Goal: Register for event/course

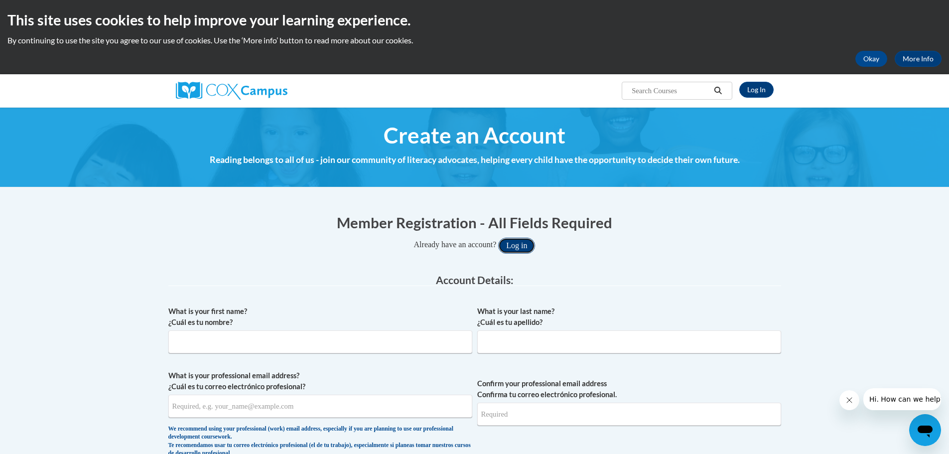
click at [525, 246] on button "Log in" at bounding box center [516, 246] width 37 height 16
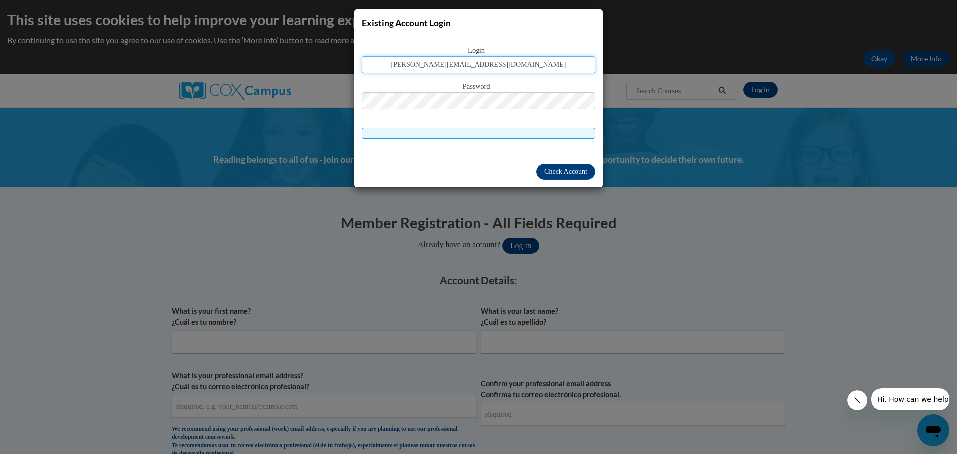
type input "vogel@hjt1.org"
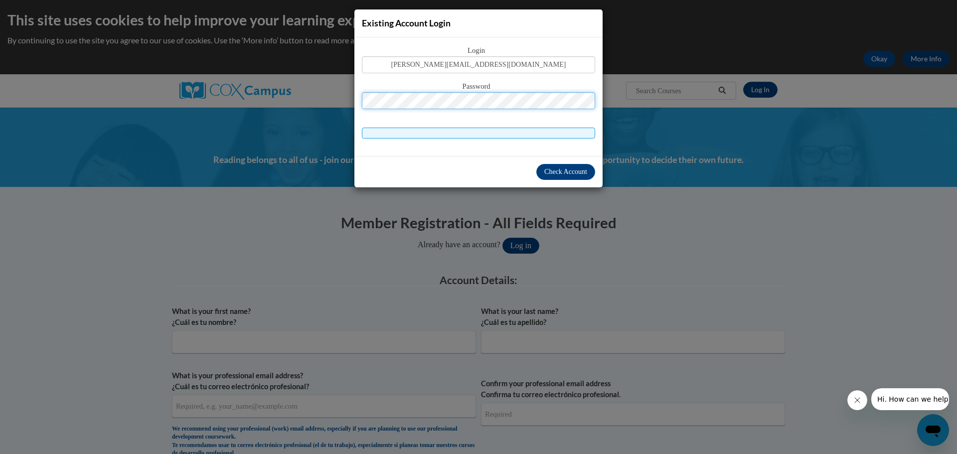
click at [502, 238] on button "Log in" at bounding box center [520, 246] width 37 height 16
click at [547, 171] on span "Check Account" at bounding box center [565, 171] width 43 height 7
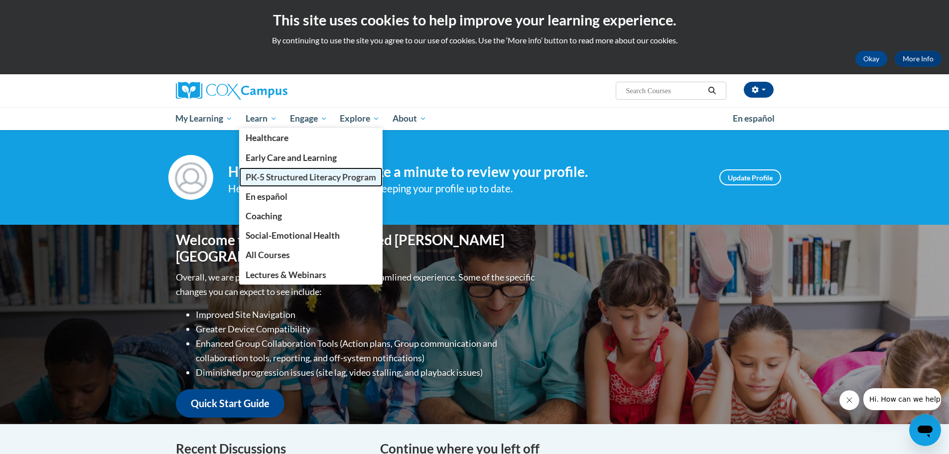
click at [284, 171] on link "PK-5 Structured Literacy Program" at bounding box center [310, 176] width 143 height 19
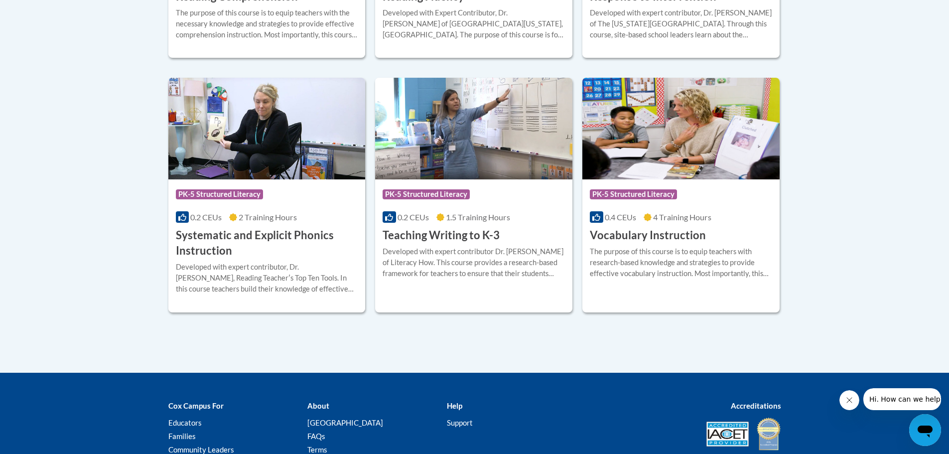
scroll to position [1146, 0]
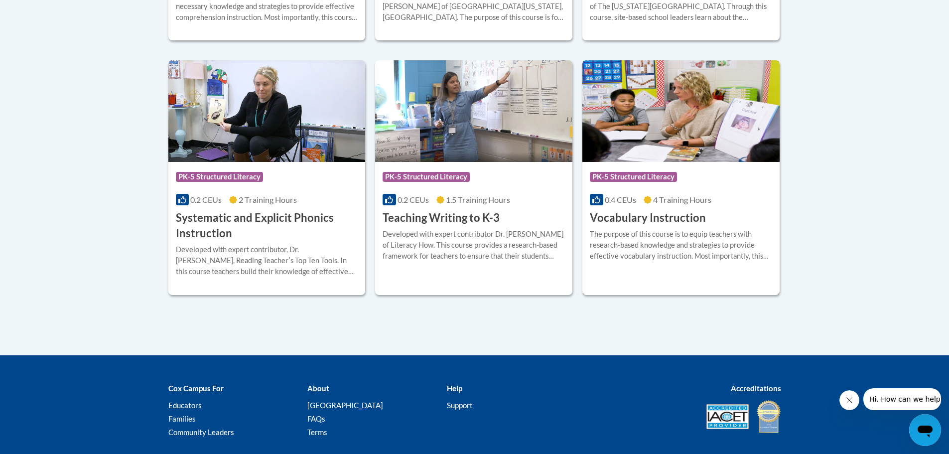
click at [672, 219] on h3 "Vocabulary Instruction" at bounding box center [648, 217] width 116 height 15
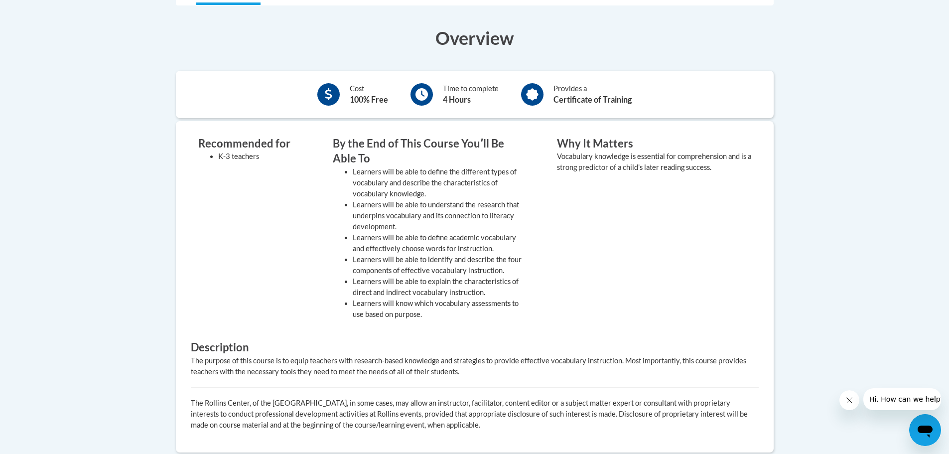
scroll to position [50, 0]
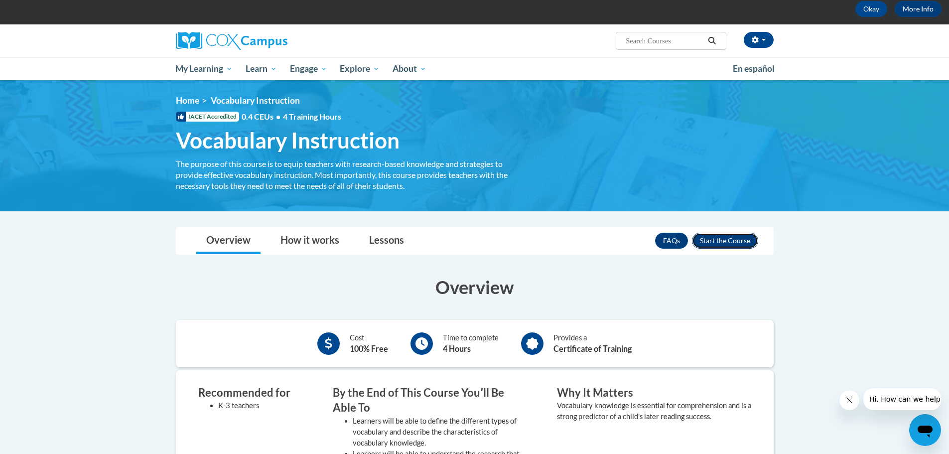
click at [730, 241] on button "Enroll" at bounding box center [725, 241] width 66 height 16
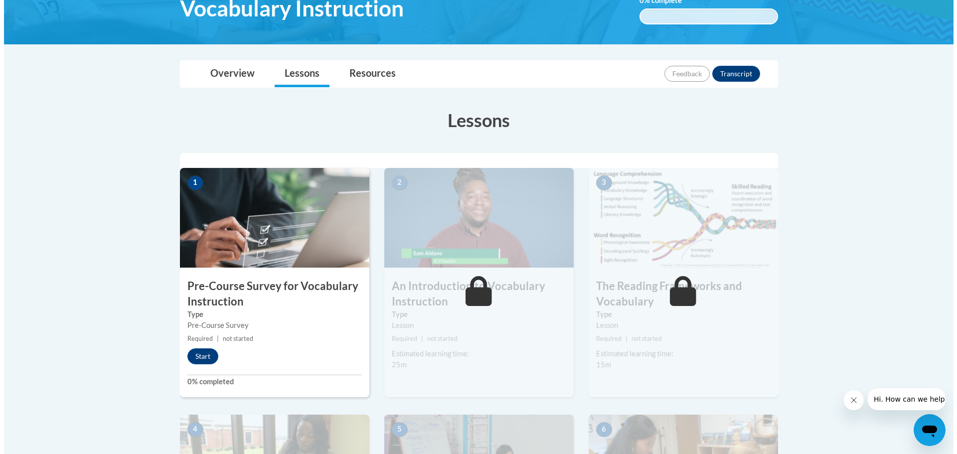
scroll to position [199, 0]
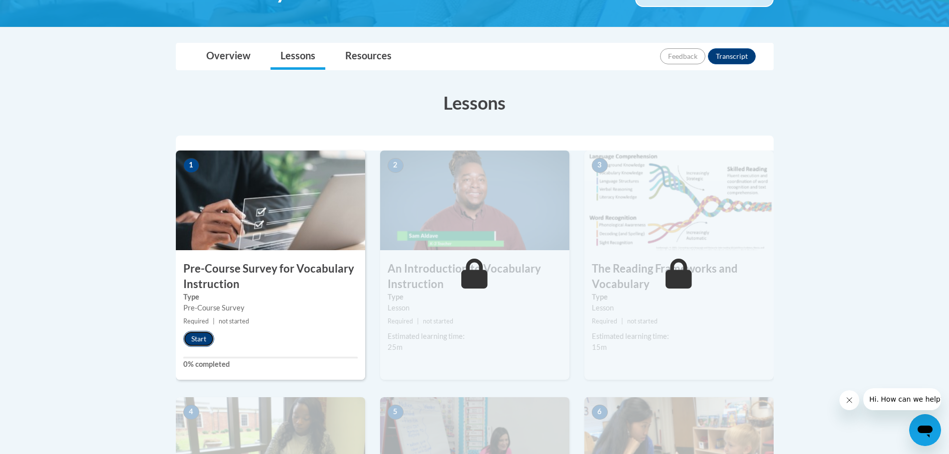
click at [208, 342] on button "Start" at bounding box center [198, 339] width 31 height 16
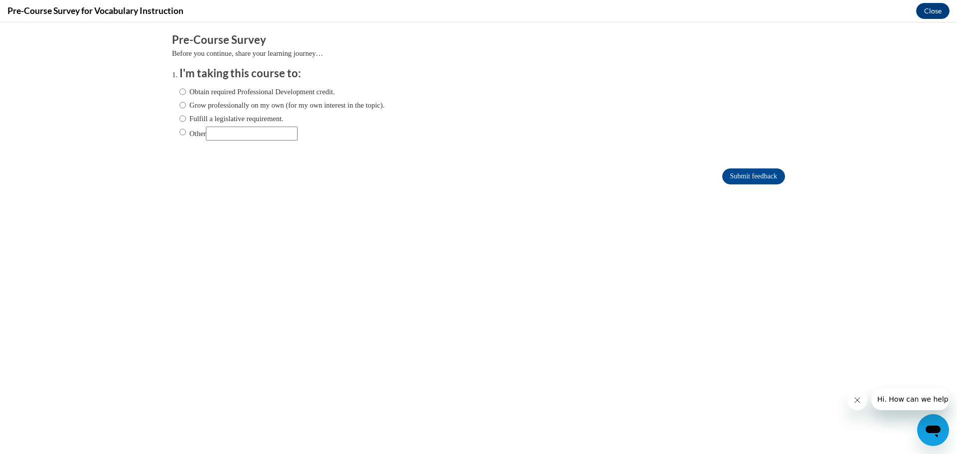
scroll to position [0, 0]
click at [179, 120] on label "Fulfill a legislative requirement." at bounding box center [231, 118] width 104 height 11
click at [179, 120] on input "Fulfill a legislative requirement." at bounding box center [182, 118] width 6 height 11
radio input "true"
click at [735, 176] on input "Submit feedback" at bounding box center [753, 176] width 63 height 16
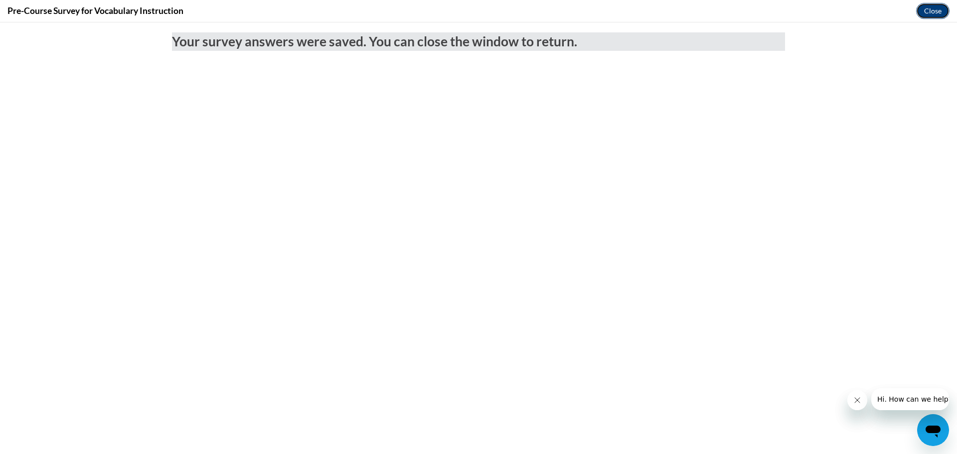
click at [931, 12] on button "Close" at bounding box center [932, 11] width 33 height 16
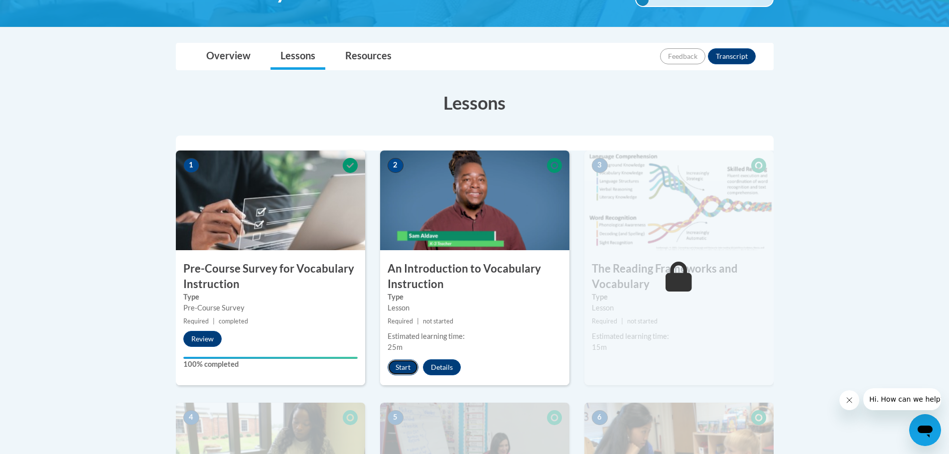
click at [402, 364] on button "Start" at bounding box center [403, 367] width 31 height 16
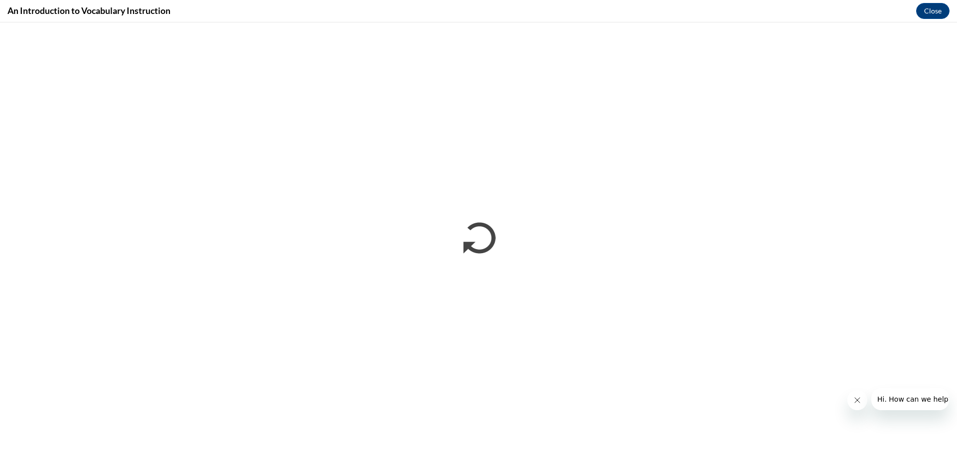
click at [858, 399] on icon "Close message from company" at bounding box center [856, 400] width 8 height 8
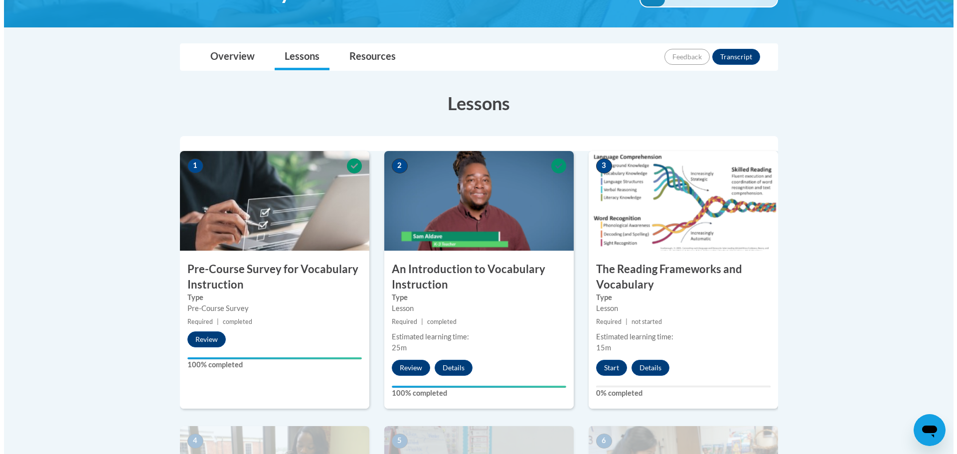
scroll to position [249, 0]
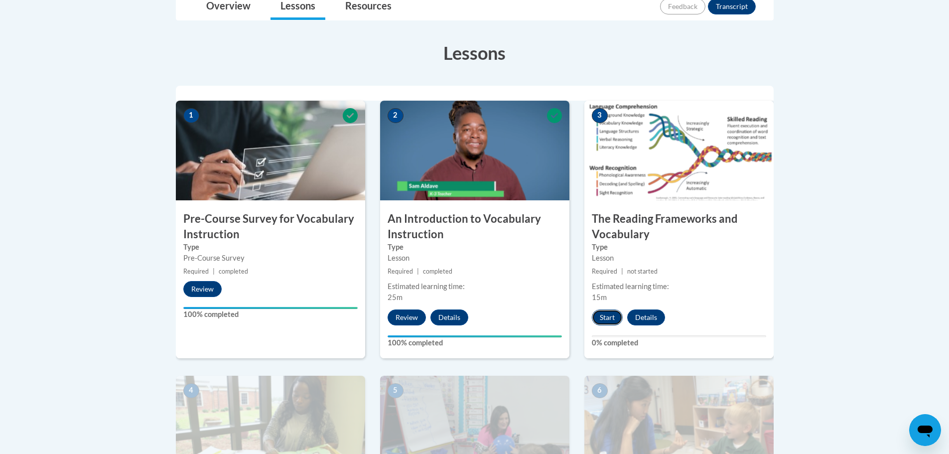
click at [608, 316] on button "Start" at bounding box center [607, 317] width 31 height 16
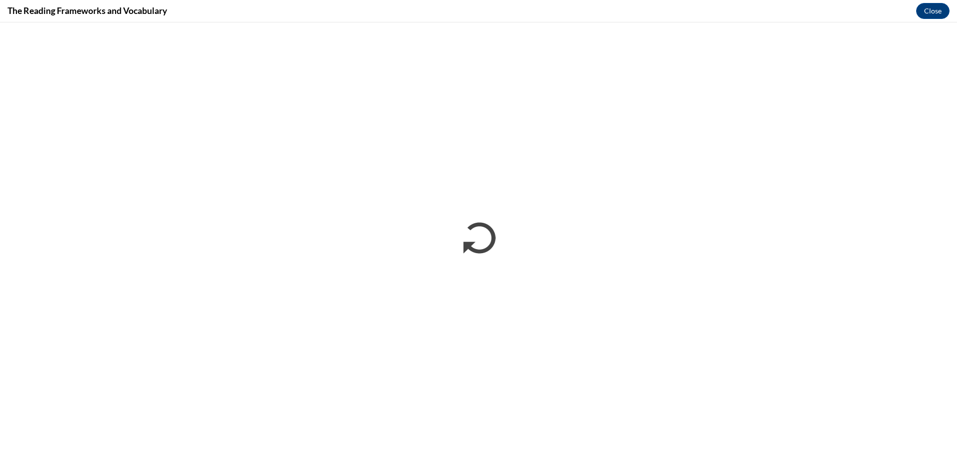
scroll to position [0, 0]
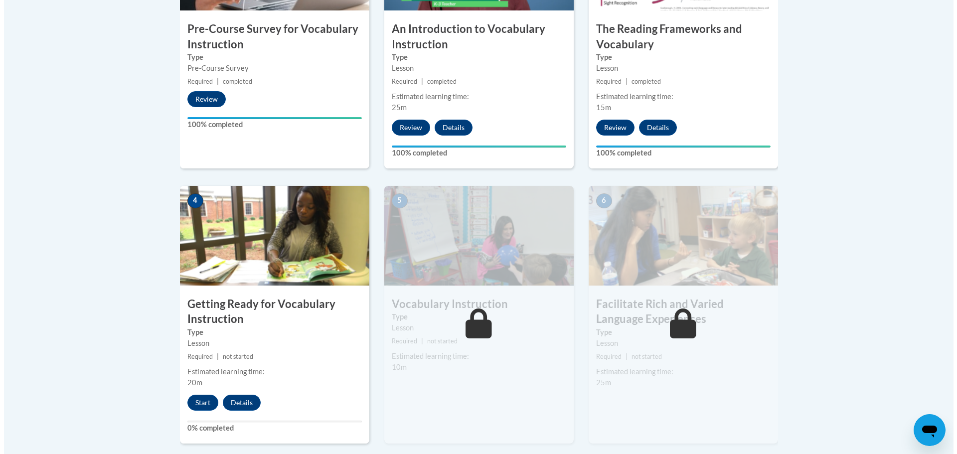
scroll to position [448, 0]
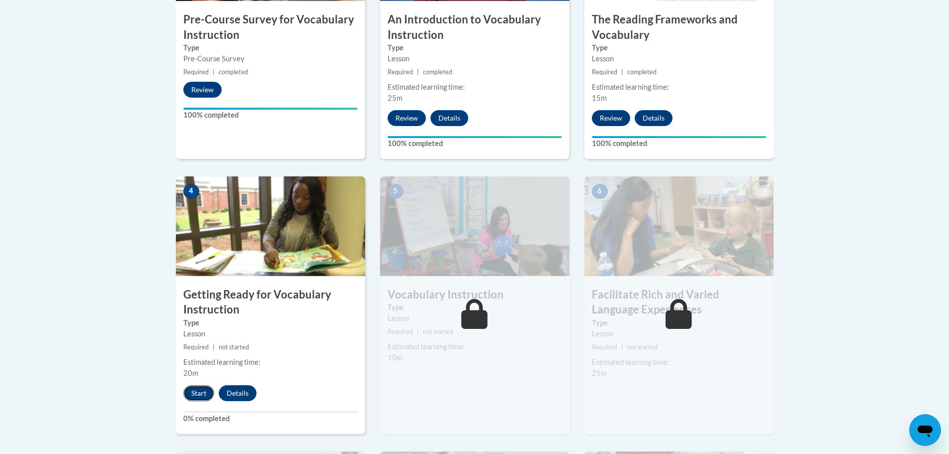
click at [205, 395] on button "Start" at bounding box center [198, 393] width 31 height 16
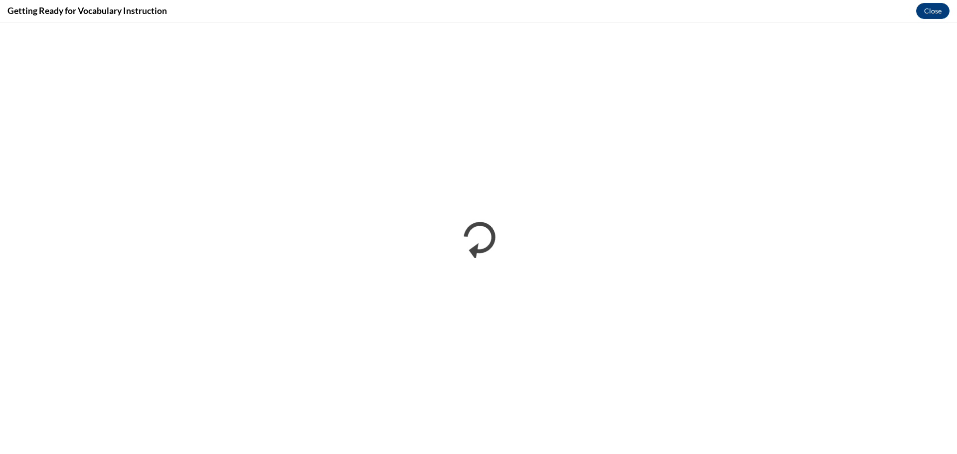
scroll to position [0, 0]
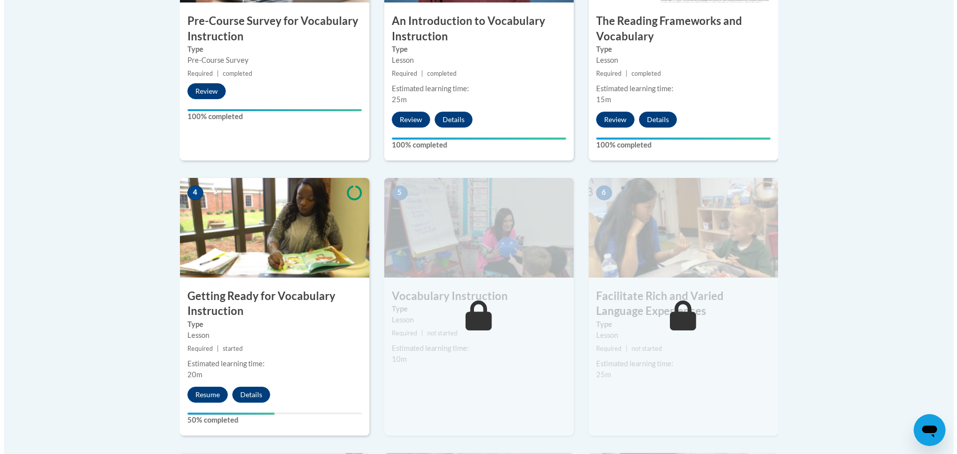
scroll to position [448, 0]
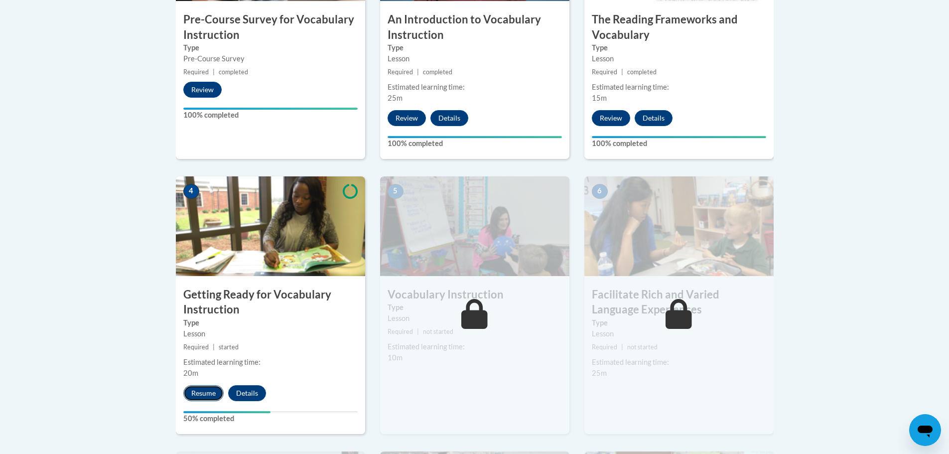
click at [206, 396] on button "Resume" at bounding box center [203, 393] width 40 height 16
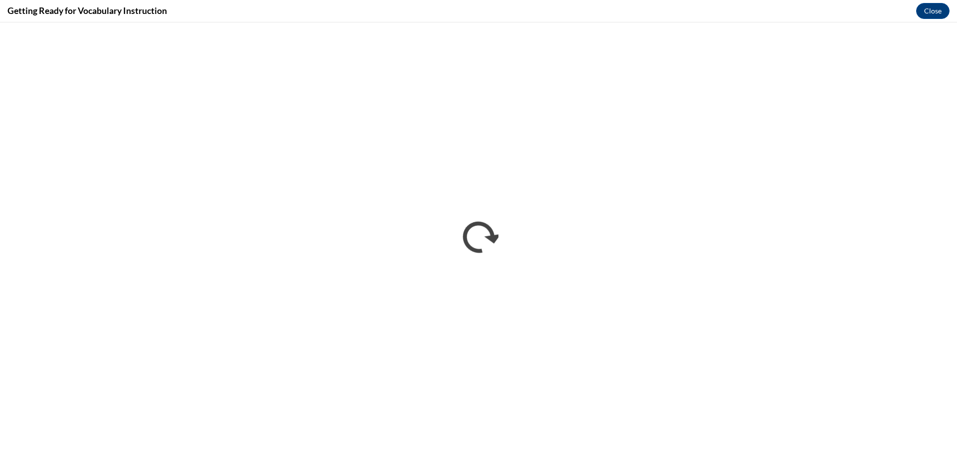
scroll to position [0, 0]
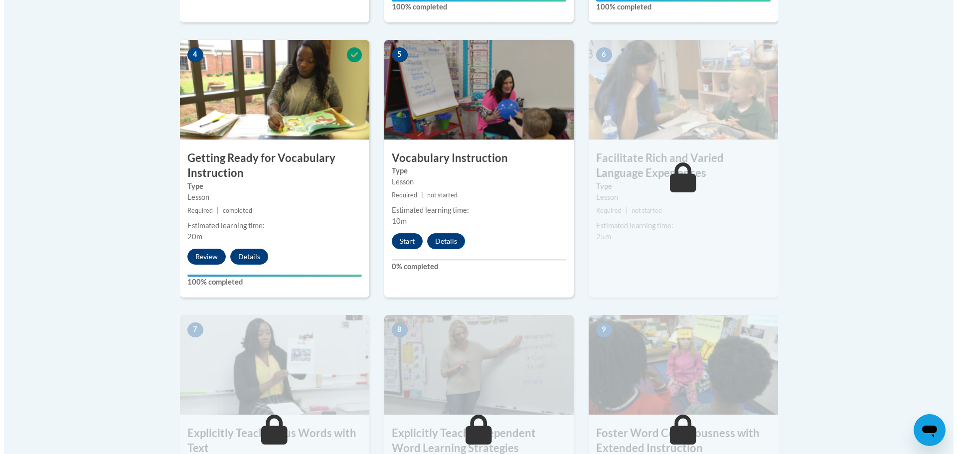
scroll to position [598, 0]
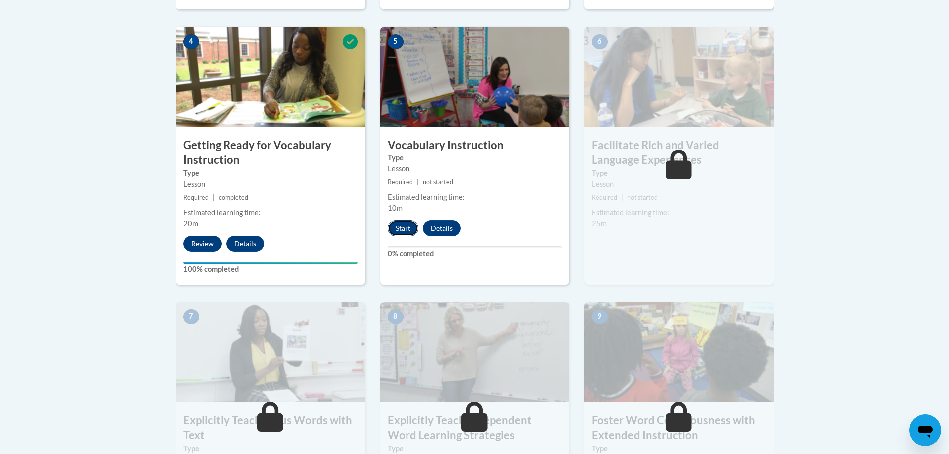
click at [396, 231] on button "Start" at bounding box center [403, 228] width 31 height 16
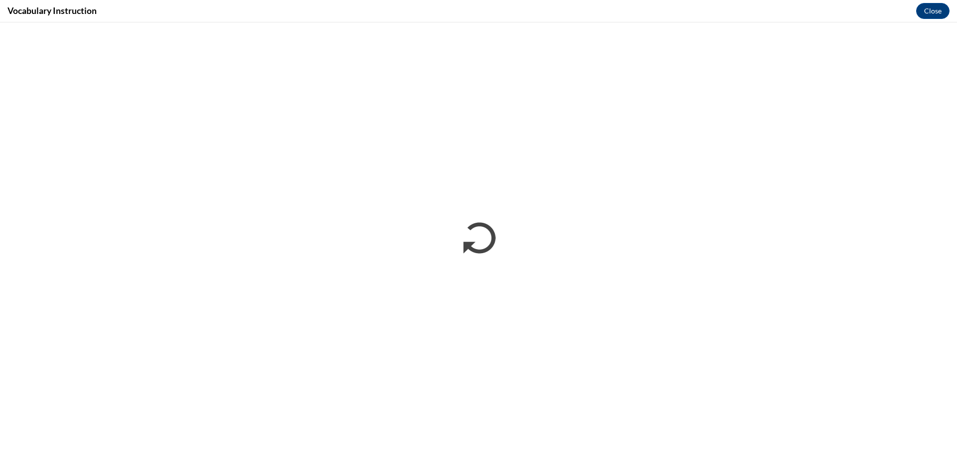
scroll to position [0, 0]
